Goal: Task Accomplishment & Management: Complete application form

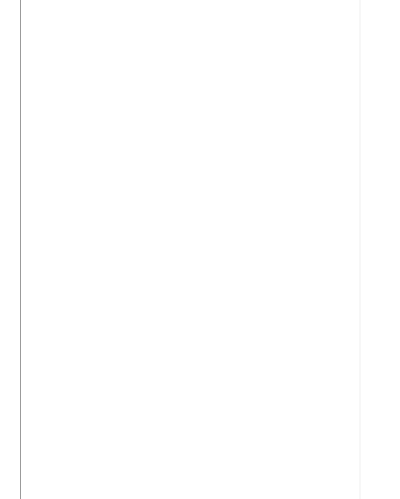
scroll to position [253, 0]
click at [362, 295] on div at bounding box center [200, 384] width 360 height 842
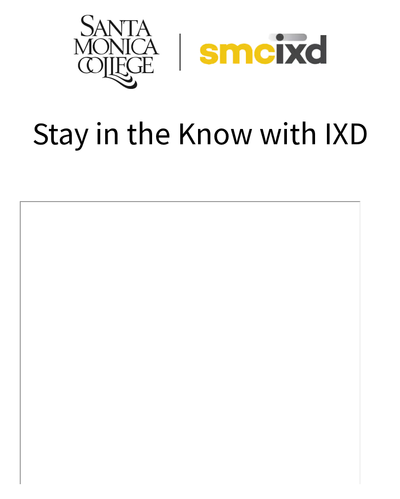
scroll to position [15, 0]
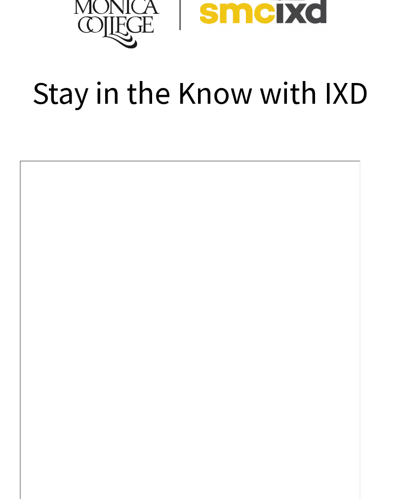
scroll to position [56, 0]
